Goal: Task Accomplishment & Management: Complete application form

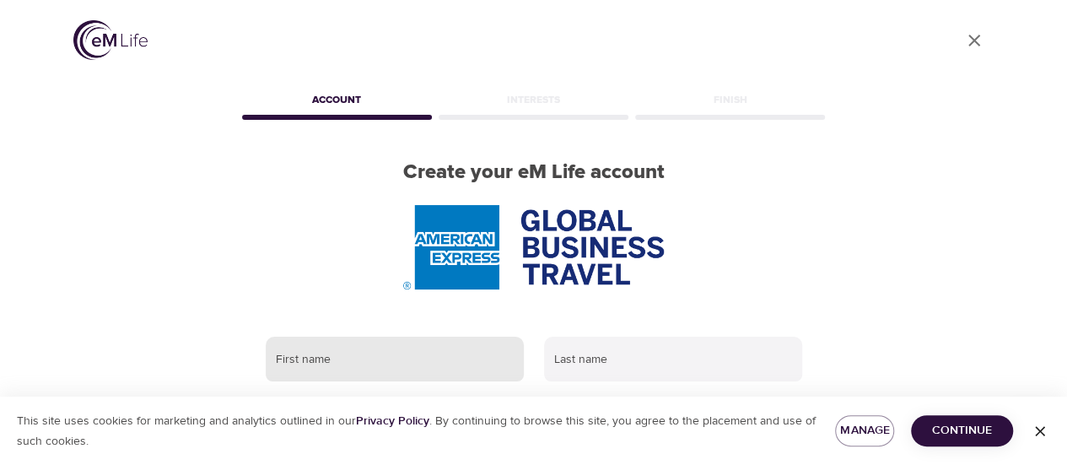
click at [347, 363] on input "text" at bounding box center [395, 360] width 258 height 46
type input "[PERSON_NAME]"
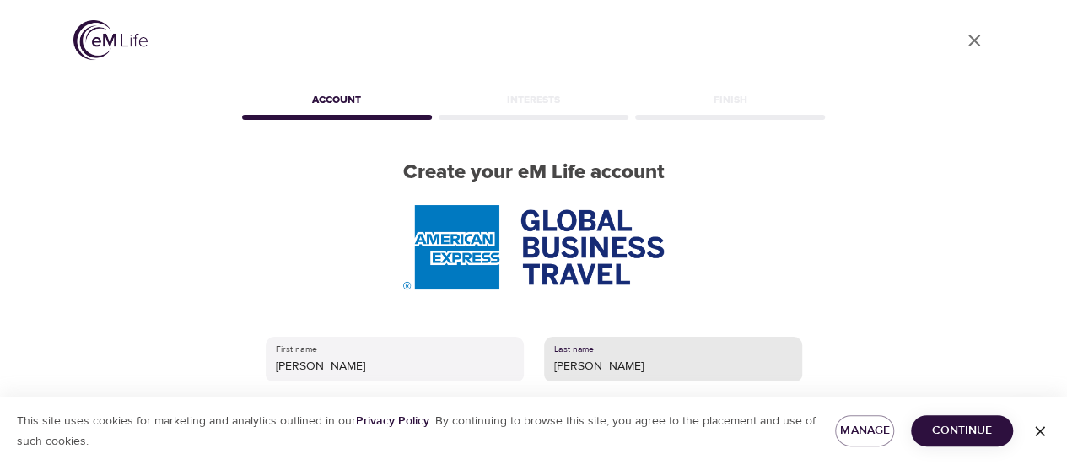
type input "[PERSON_NAME]"
click at [968, 431] on span "Continue" at bounding box center [962, 430] width 75 height 21
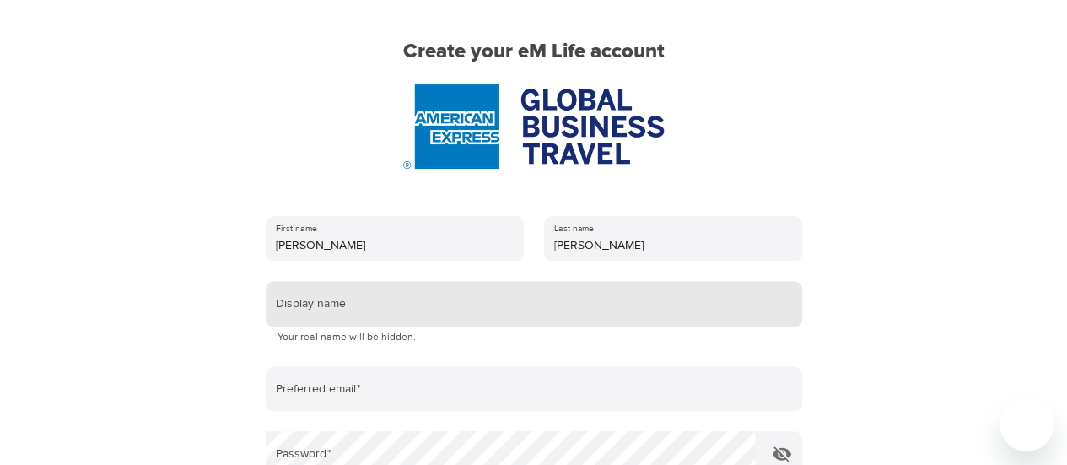
scroll to position [84, 0]
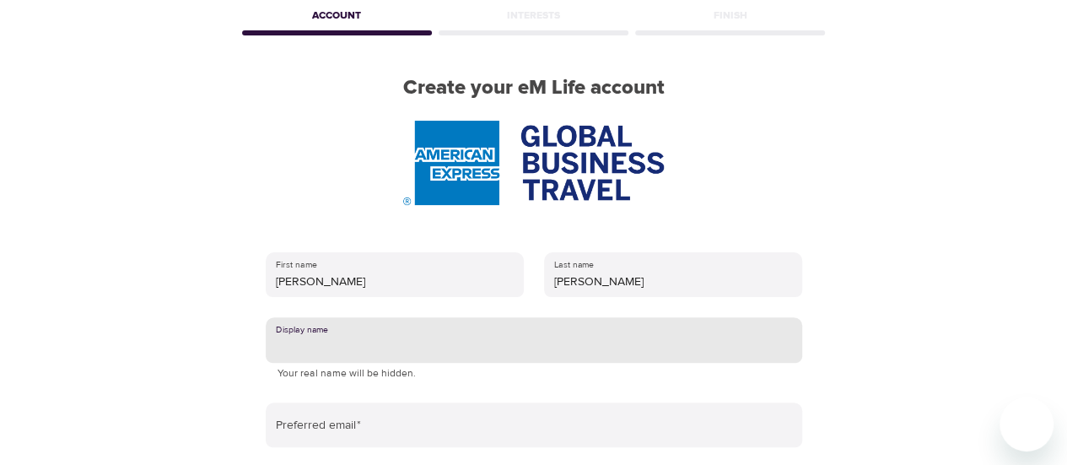
click at [309, 328] on input "text" at bounding box center [534, 340] width 537 height 46
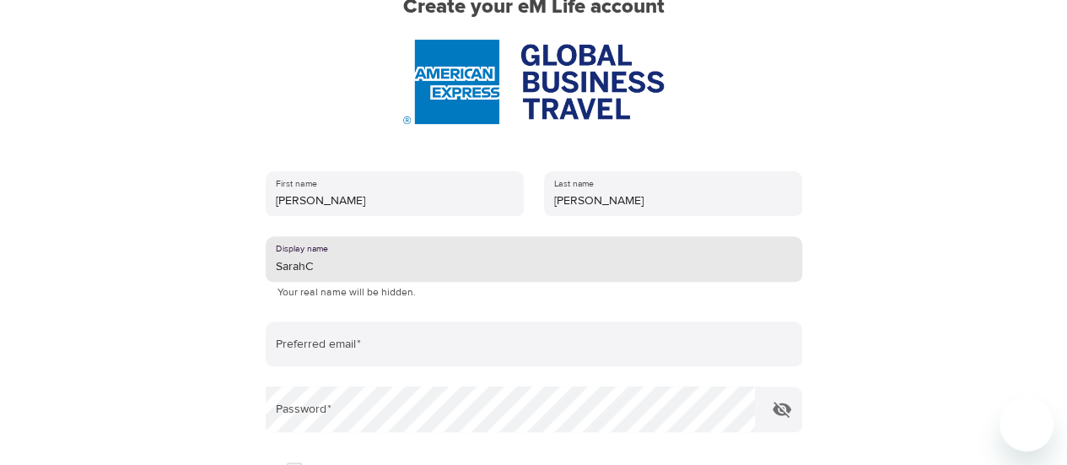
scroll to position [253, 0]
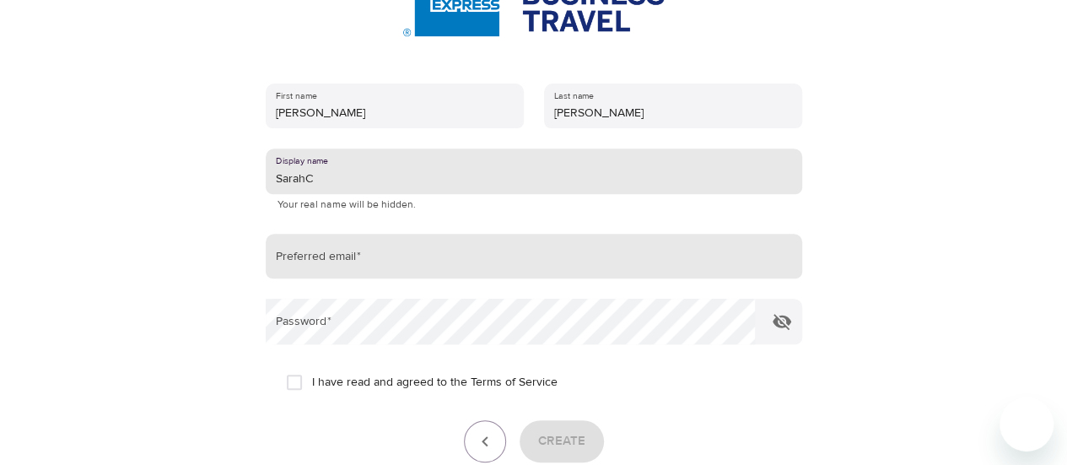
type input "SarahC"
click at [321, 262] on input "email" at bounding box center [534, 257] width 537 height 46
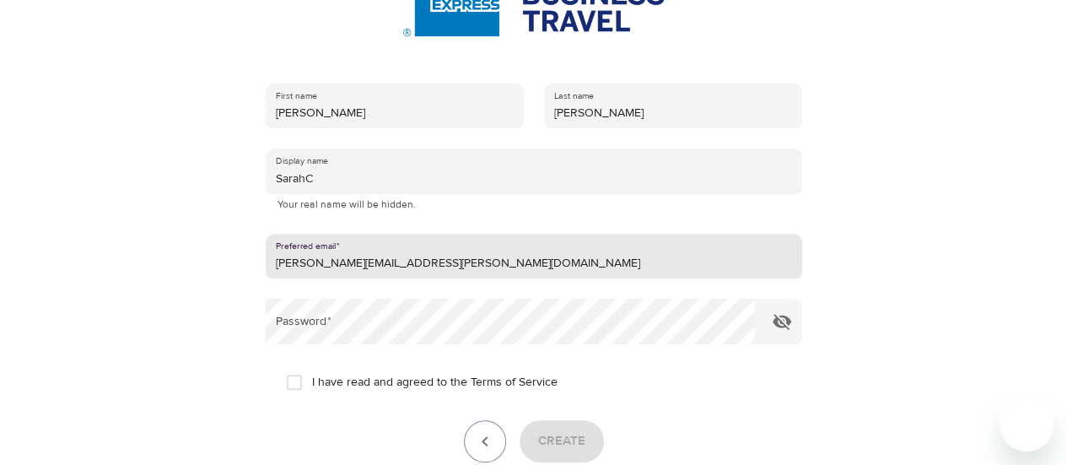
type input "[PERSON_NAME][EMAIL_ADDRESS][PERSON_NAME][DOMAIN_NAME]"
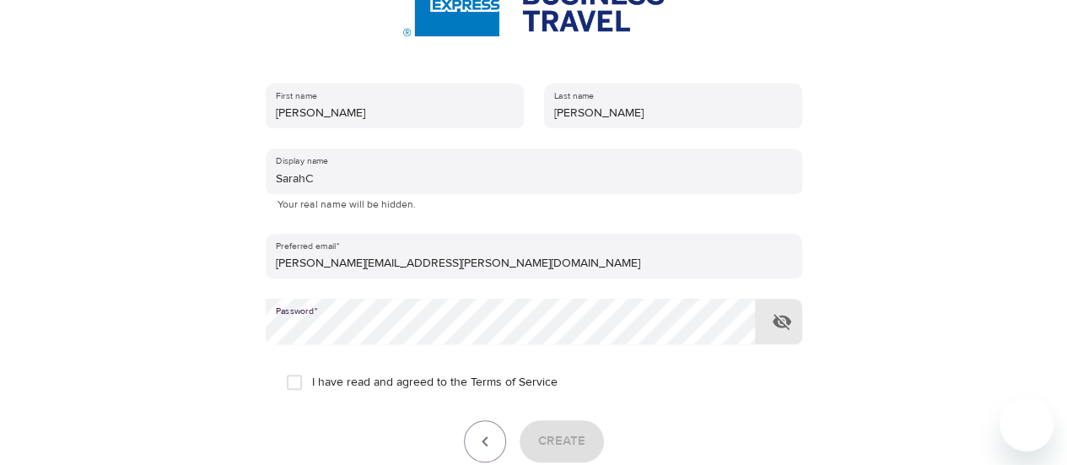
click at [293, 381] on input "I have read and agreed to the Terms of Service" at bounding box center [294, 382] width 35 height 35
checkbox input "true"
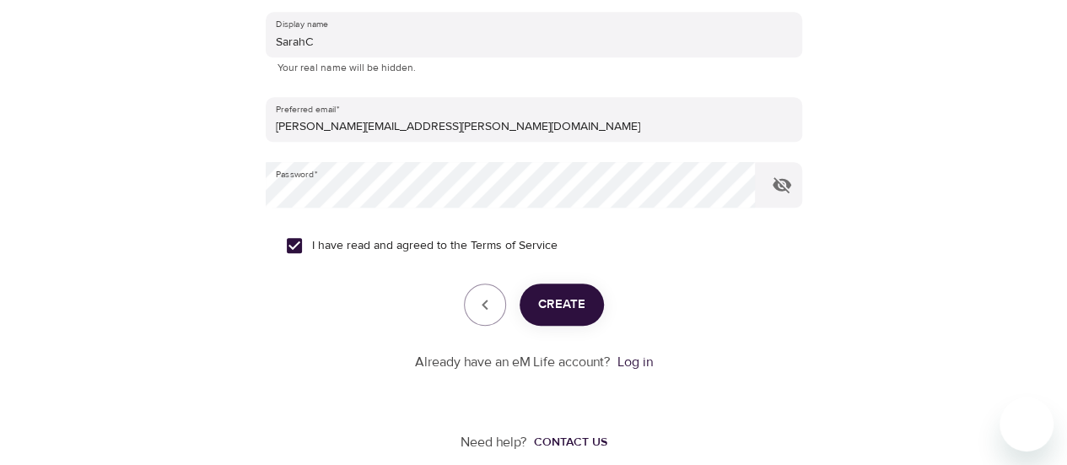
scroll to position [410, 0]
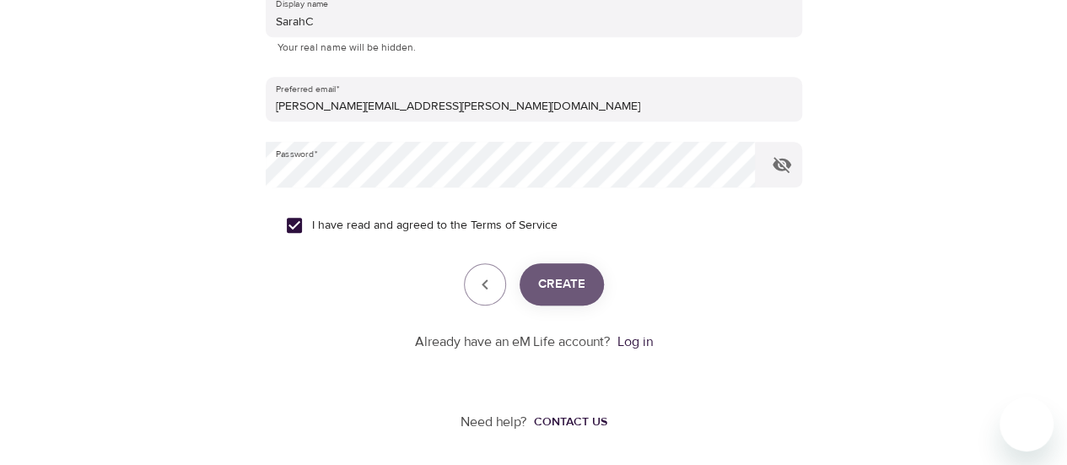
click at [570, 284] on span "Create" at bounding box center [561, 284] width 47 height 22
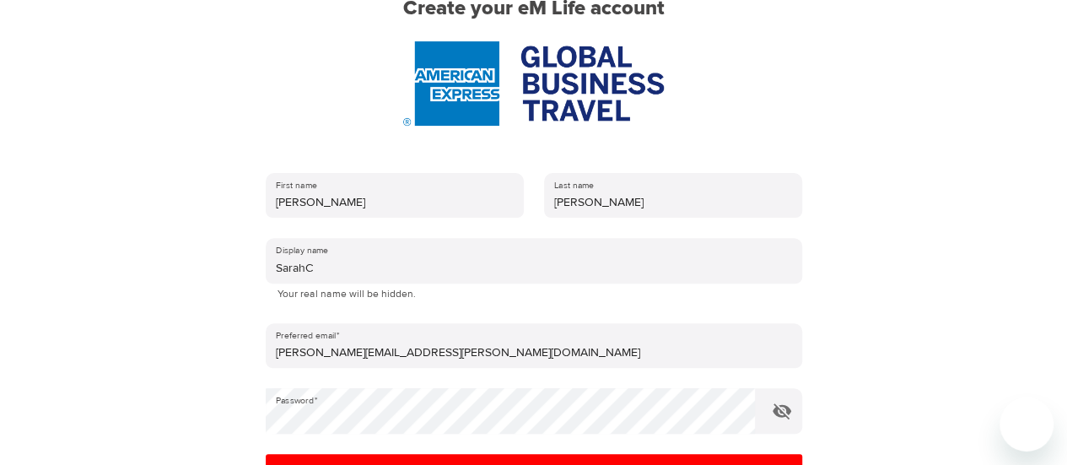
scroll to position [157, 0]
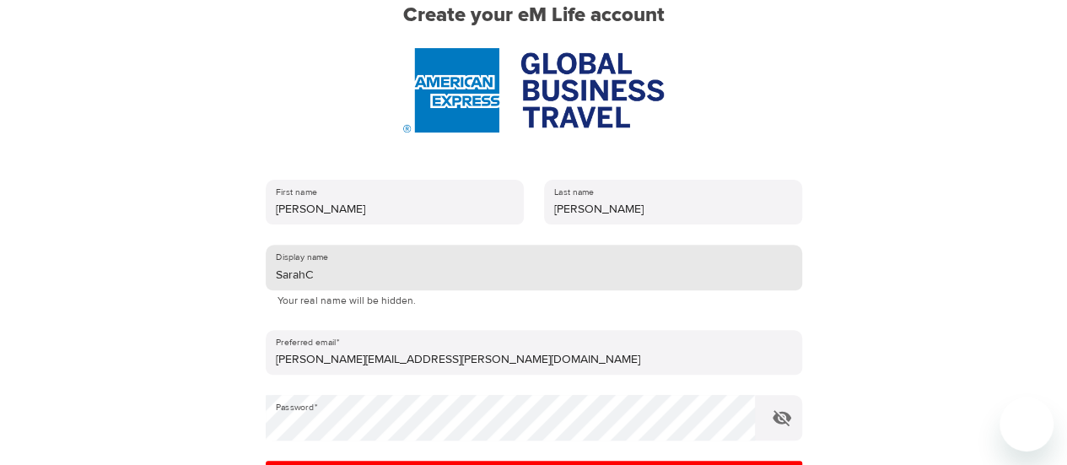
click at [358, 276] on input "SarahC" at bounding box center [534, 268] width 537 height 46
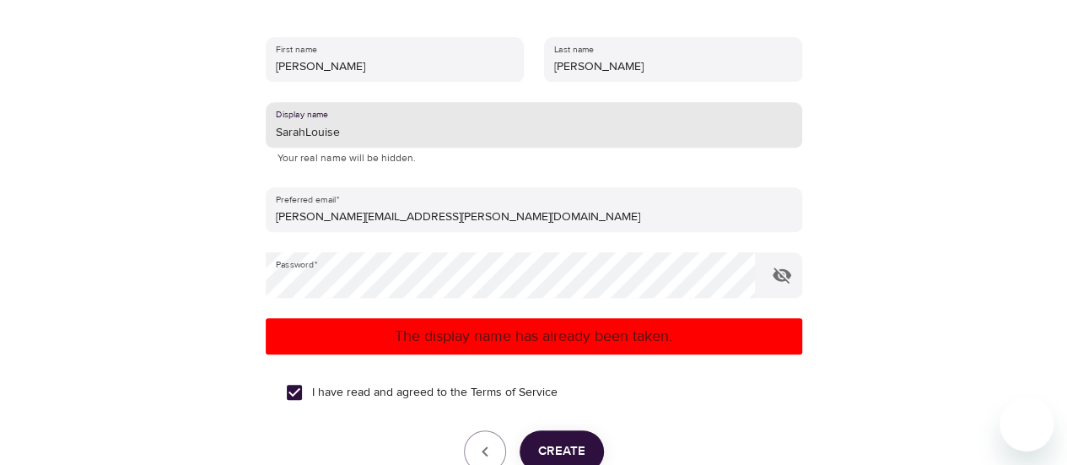
scroll to position [326, 0]
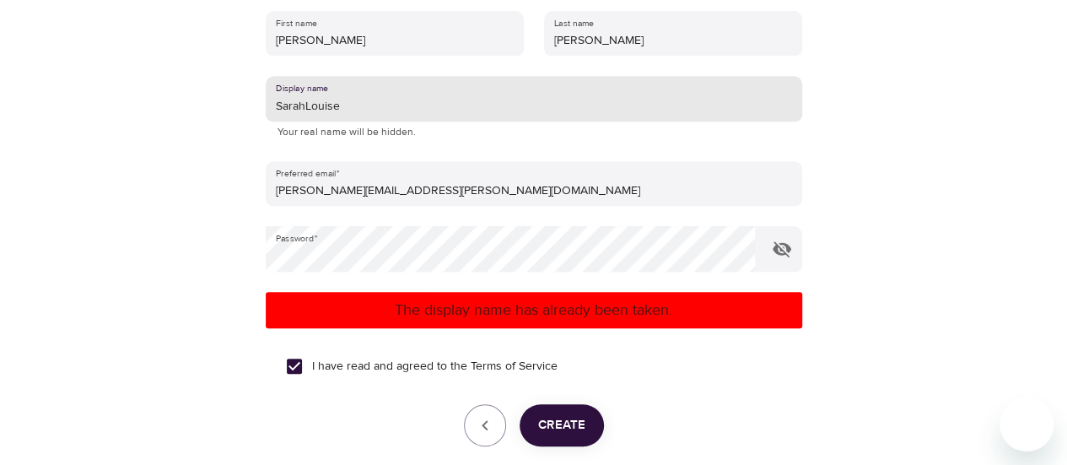
type input "SarahLouise"
click at [558, 421] on span "Create" at bounding box center [561, 425] width 47 height 22
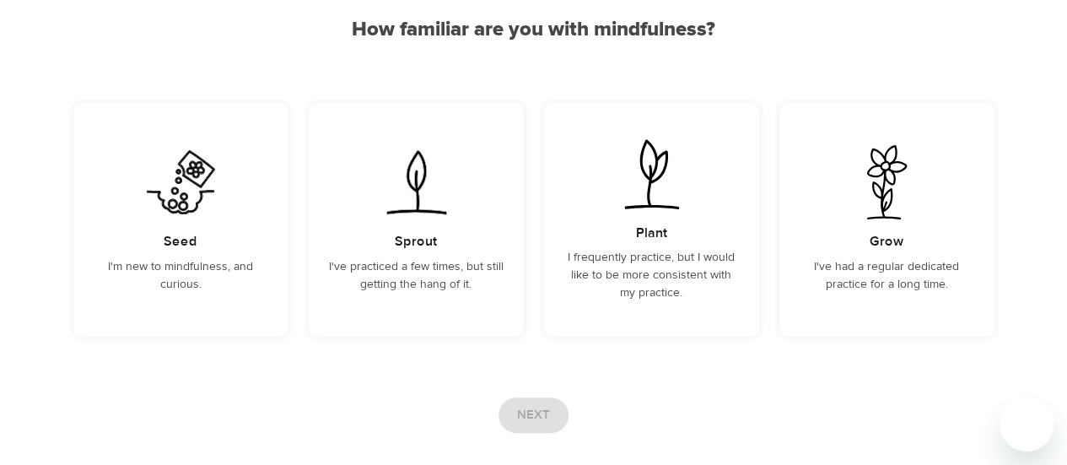
scroll to position [169, 0]
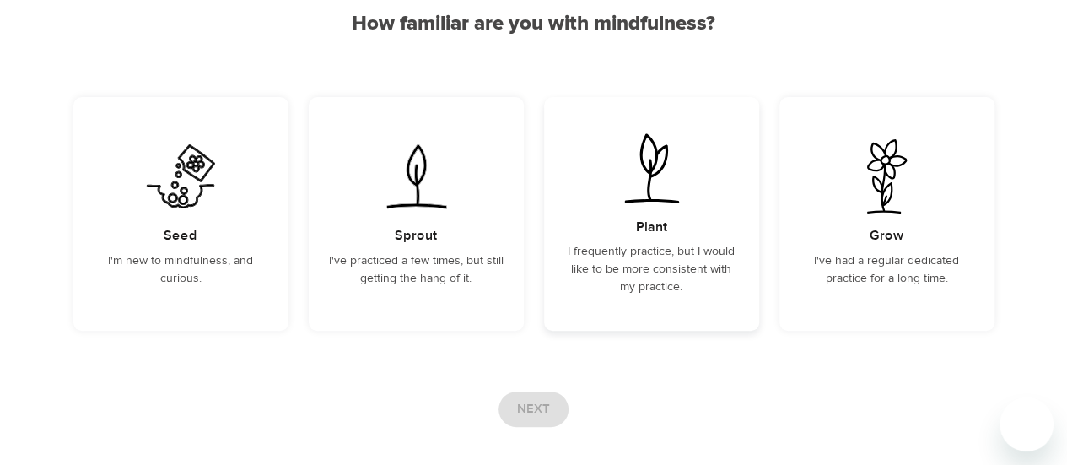
click at [647, 261] on p "I frequently practice, but I would like to be more consistent with my practice." at bounding box center [652, 269] width 175 height 53
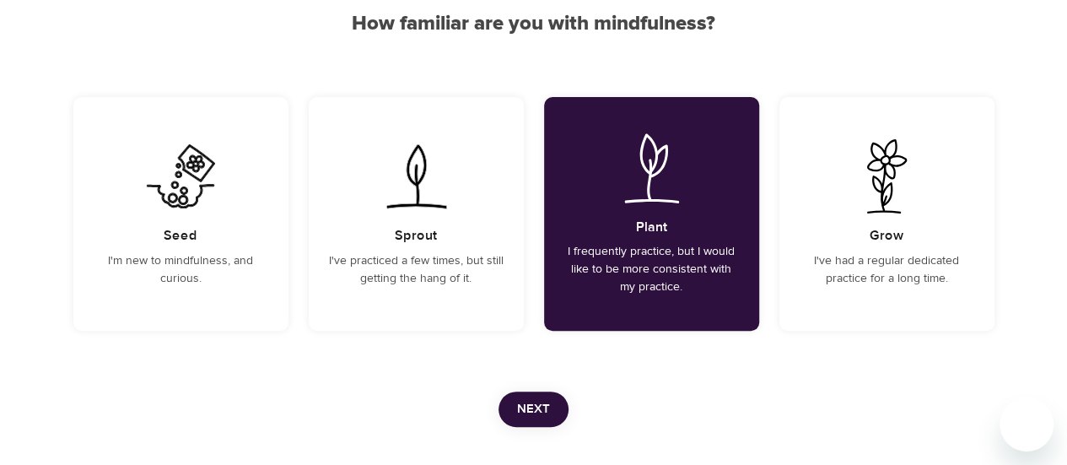
click at [530, 413] on span "Next" at bounding box center [533, 409] width 33 height 22
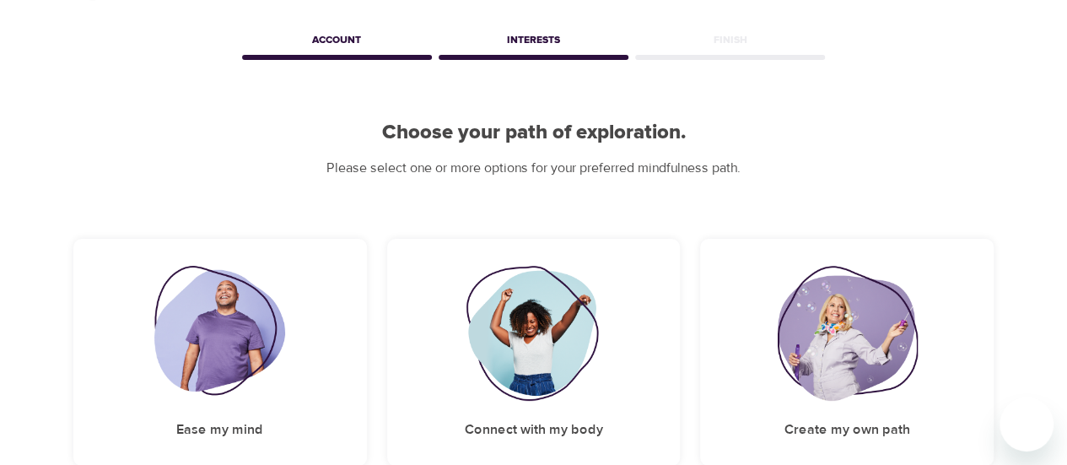
scroll to position [195, 0]
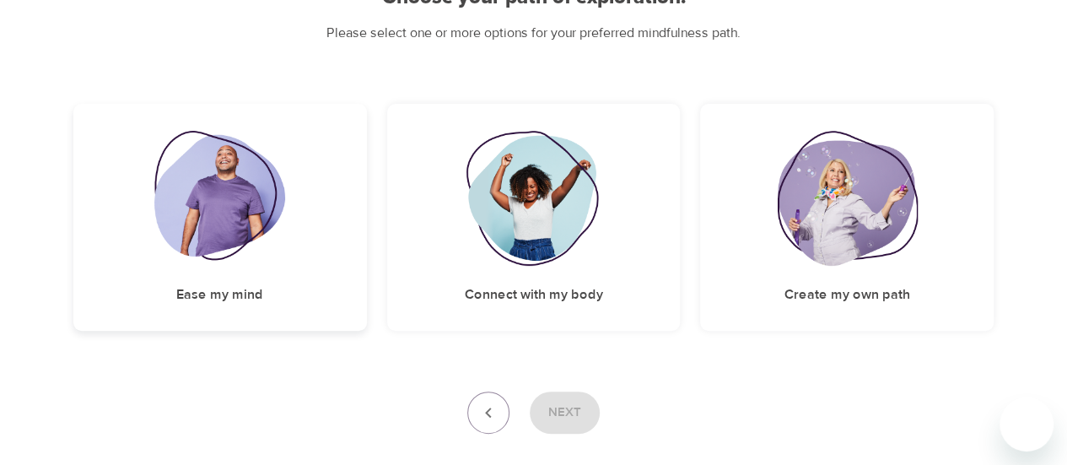
click at [239, 224] on img at bounding box center [219, 198] width 131 height 135
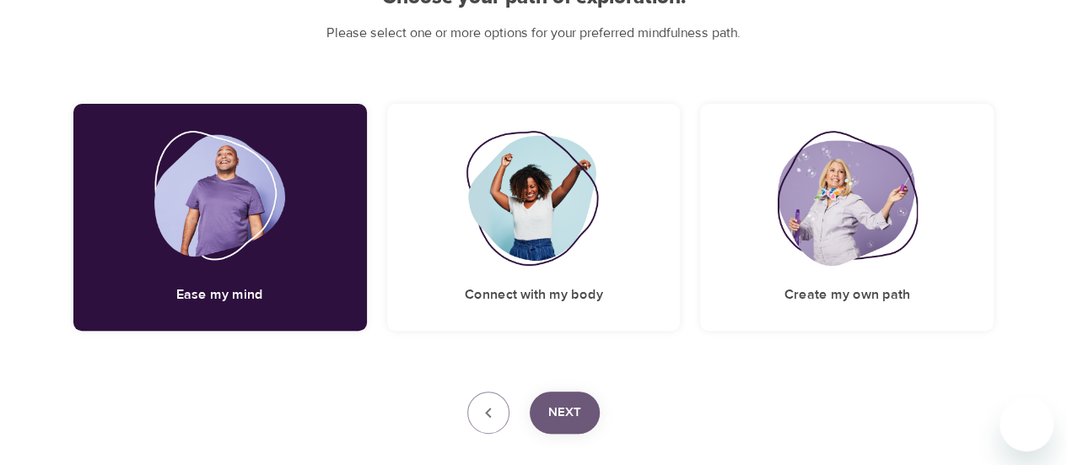
click at [561, 411] on span "Next" at bounding box center [564, 413] width 33 height 22
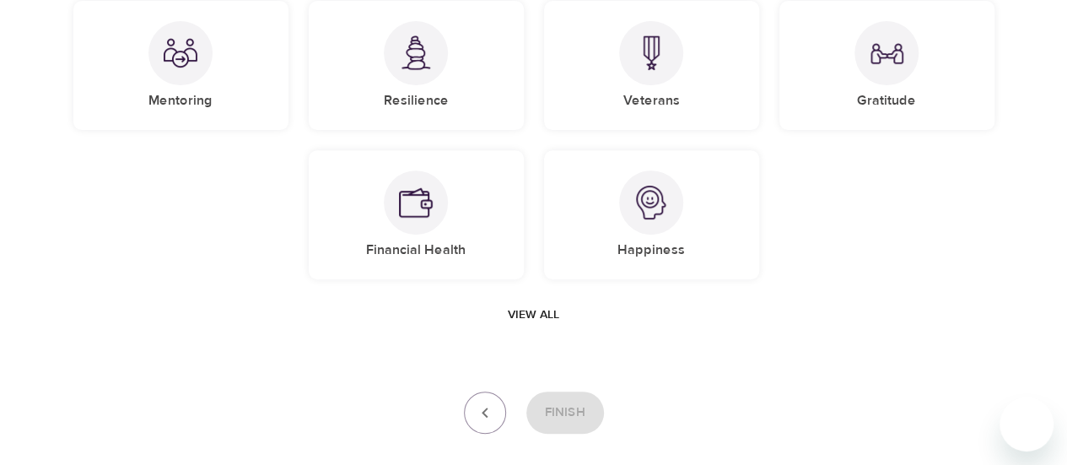
scroll to position [181, 0]
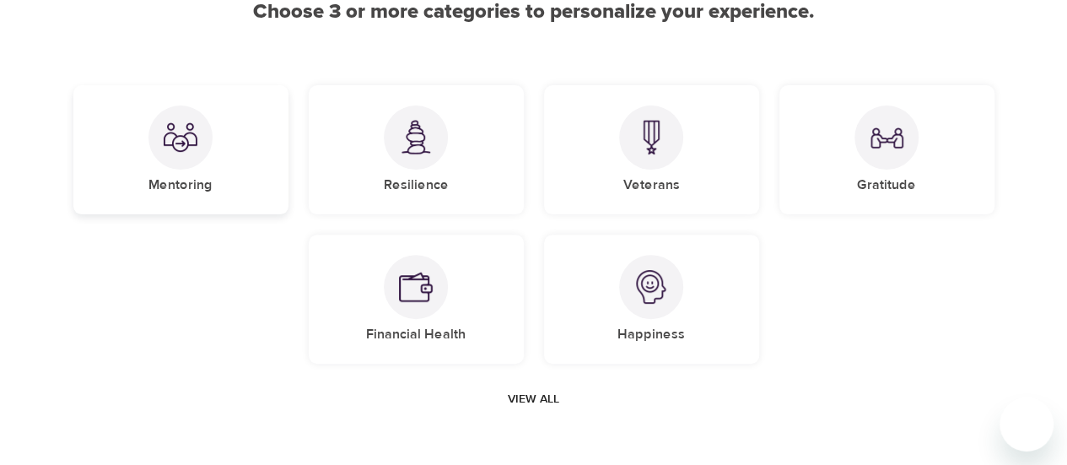
click at [184, 146] on img at bounding box center [181, 138] width 34 height 34
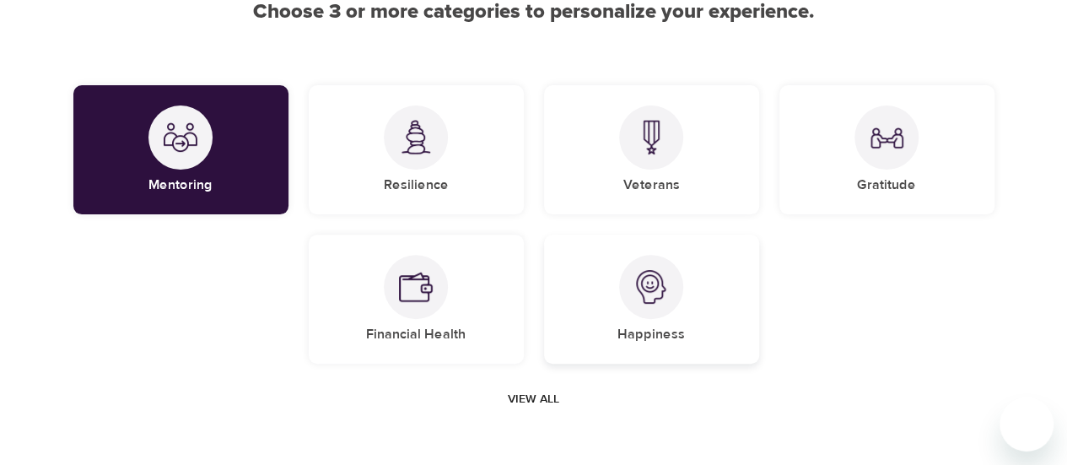
click at [662, 286] on img at bounding box center [652, 287] width 34 height 34
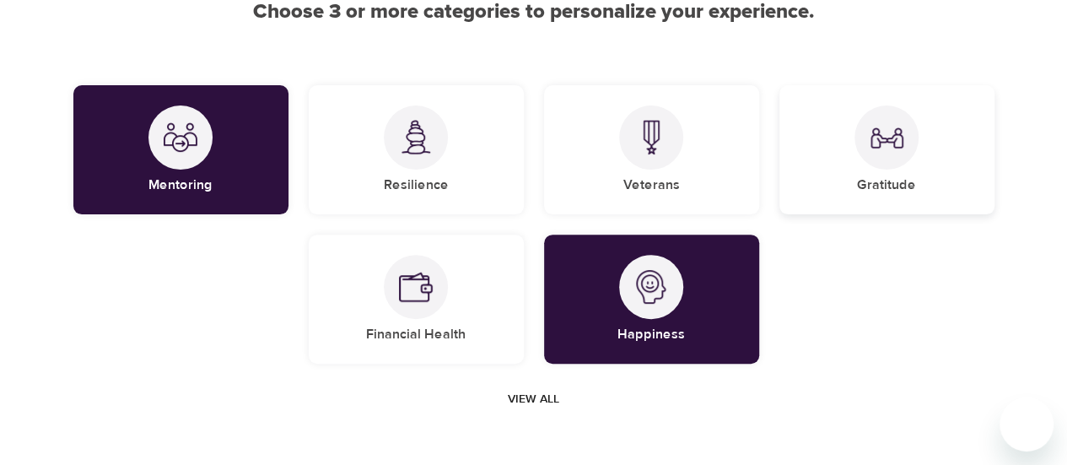
click at [897, 151] on img at bounding box center [887, 138] width 34 height 34
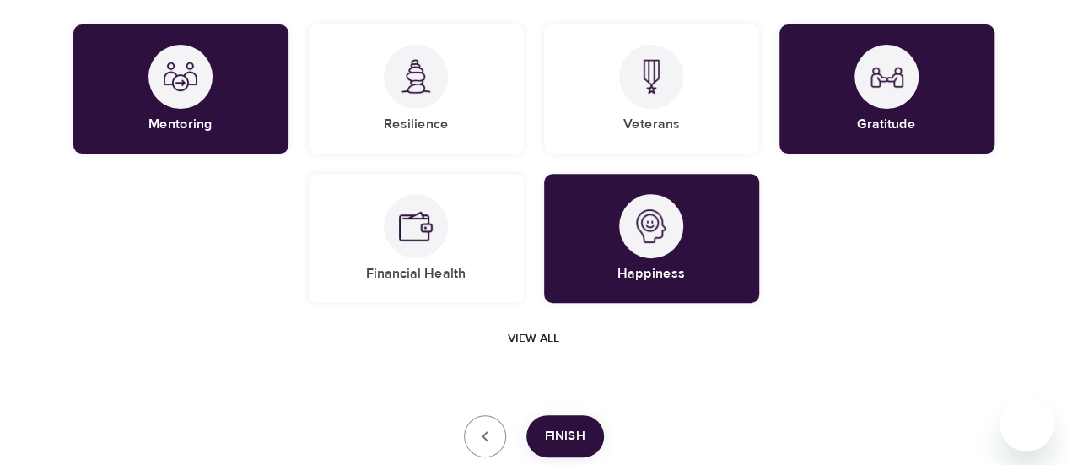
scroll to position [265, 0]
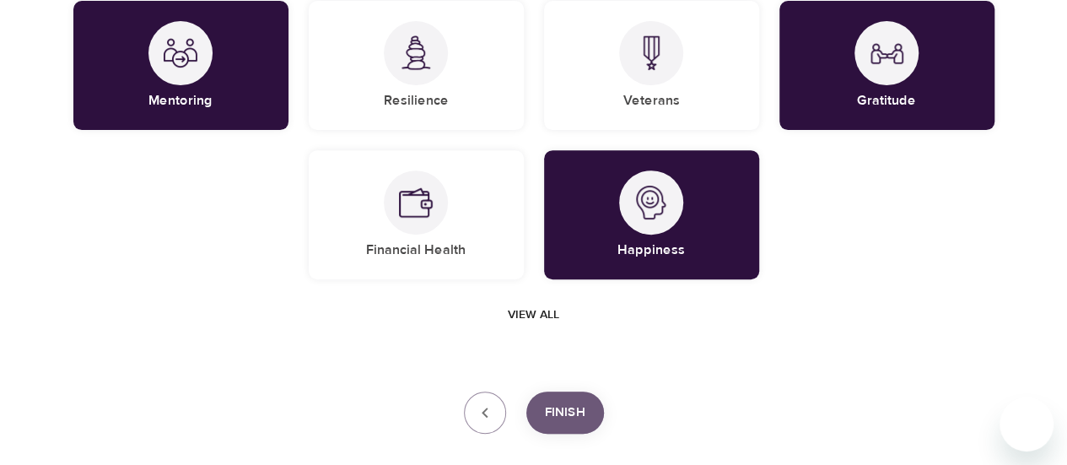
click at [568, 408] on span "Finish" at bounding box center [565, 413] width 41 height 22
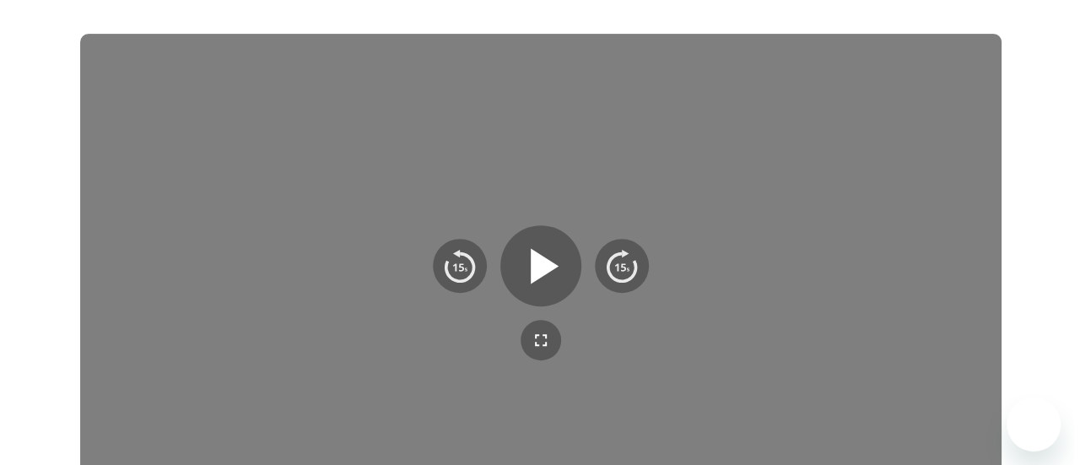
scroll to position [486, 0]
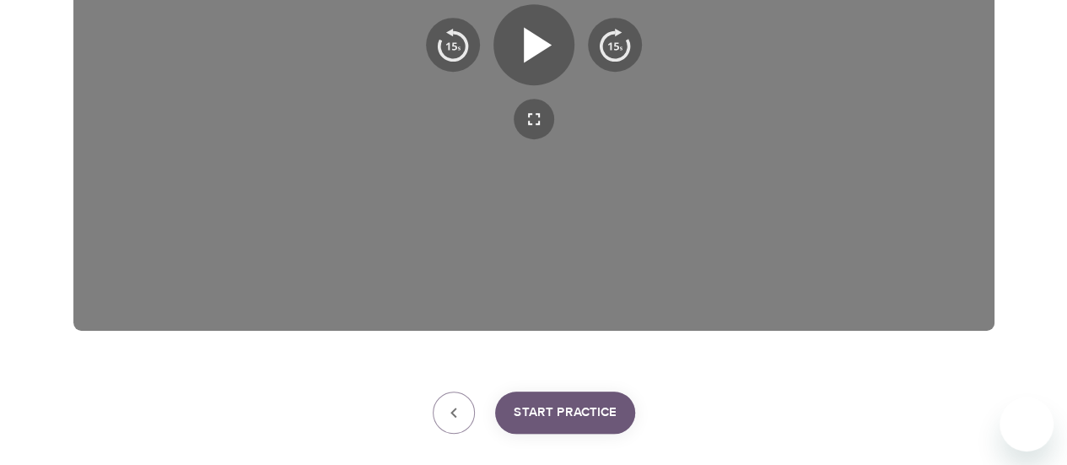
click at [568, 408] on span "Start Practice" at bounding box center [565, 413] width 103 height 22
